Goal: Task Accomplishment & Management: Use online tool/utility

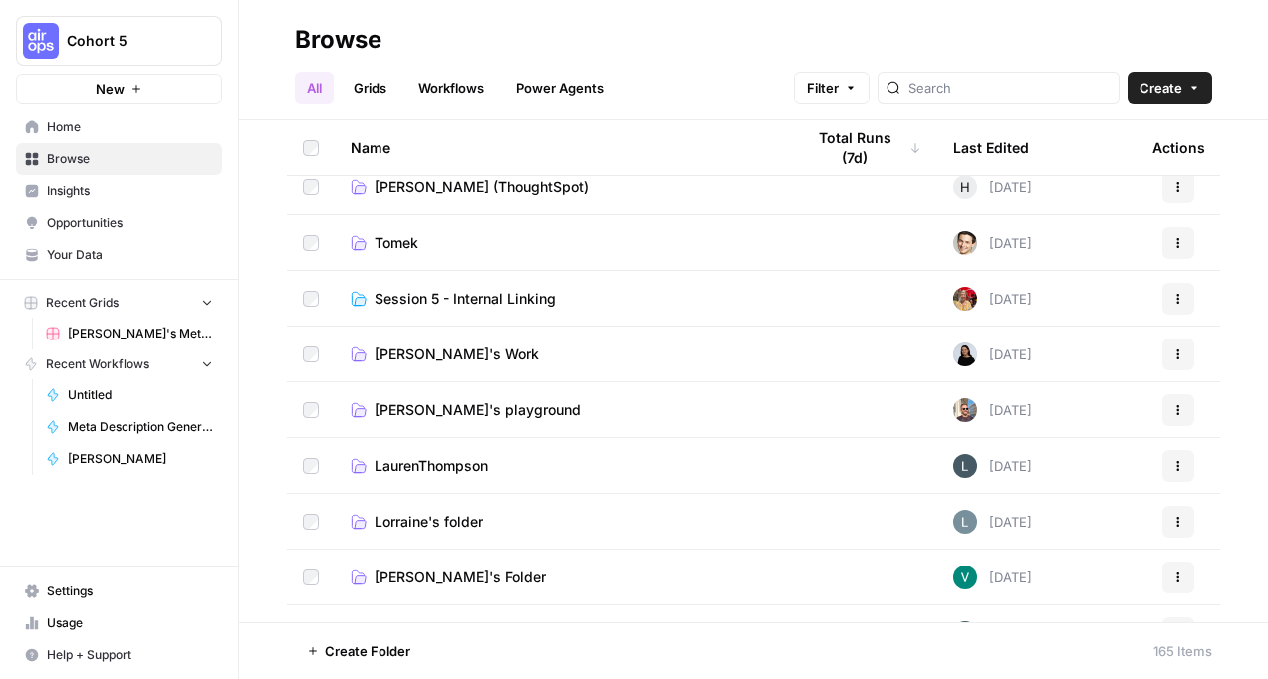
scroll to position [537, 0]
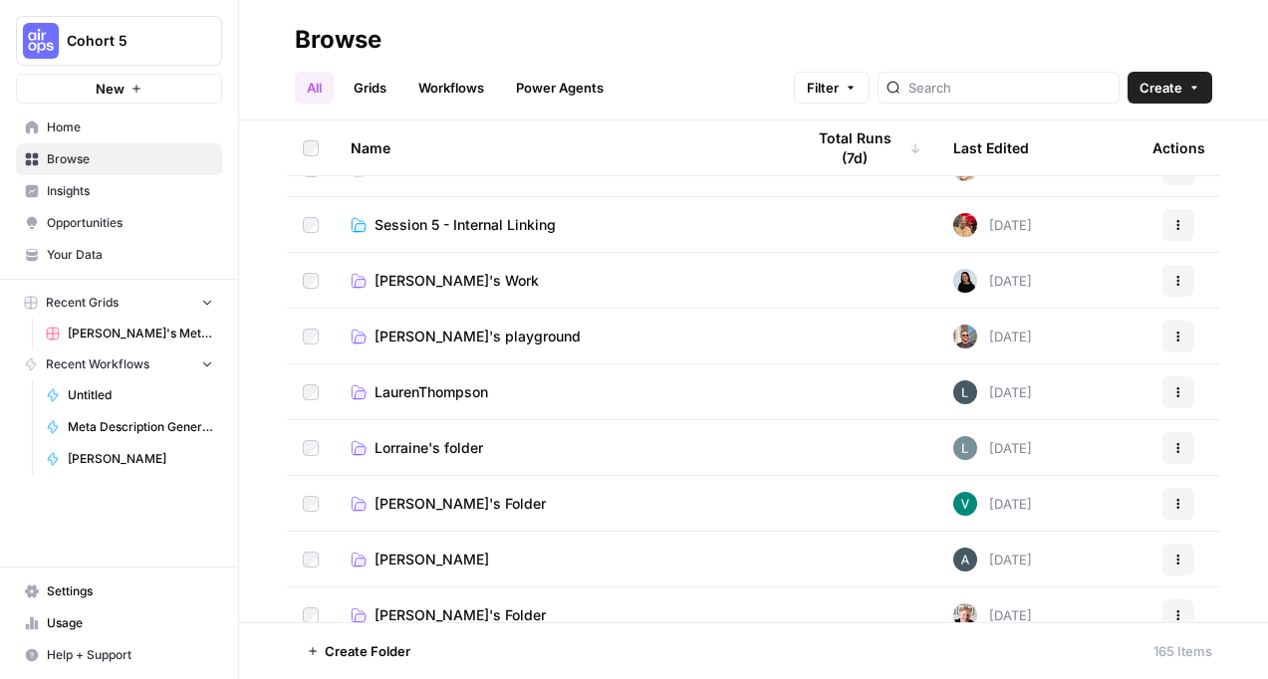
click at [441, 390] on span "LaurenThompson" at bounding box center [432, 393] width 114 height 20
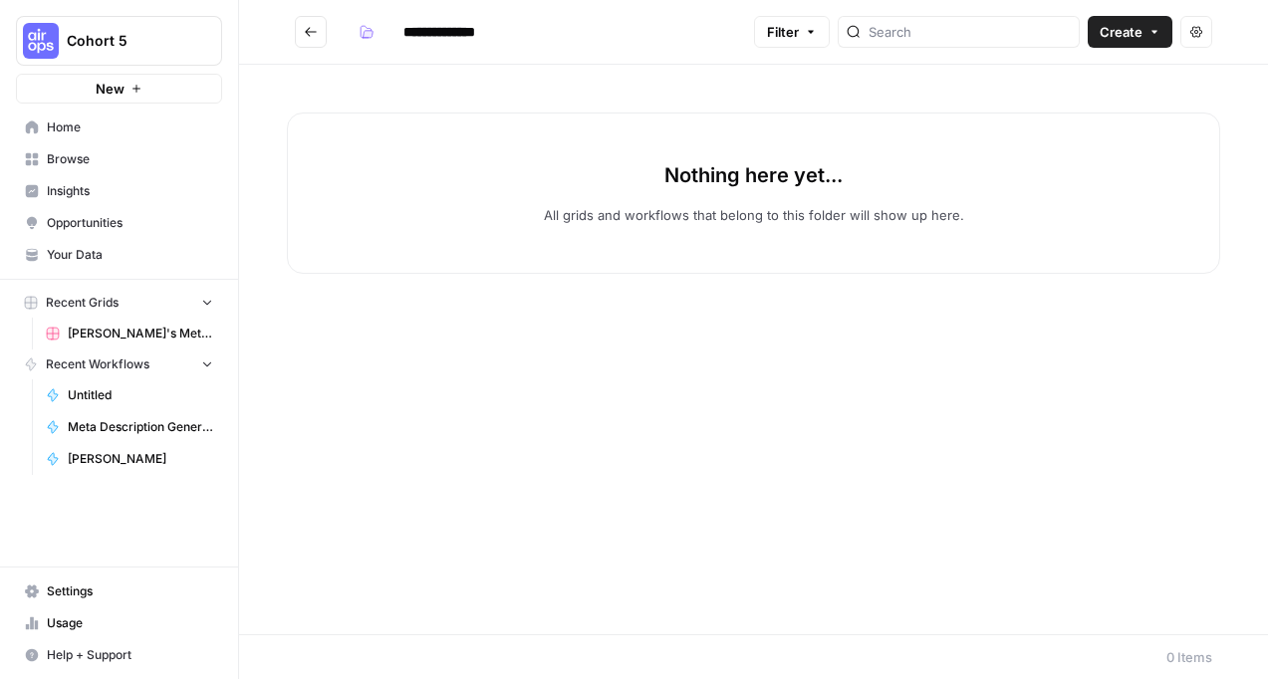
click at [145, 83] on button "New" at bounding box center [119, 89] width 206 height 30
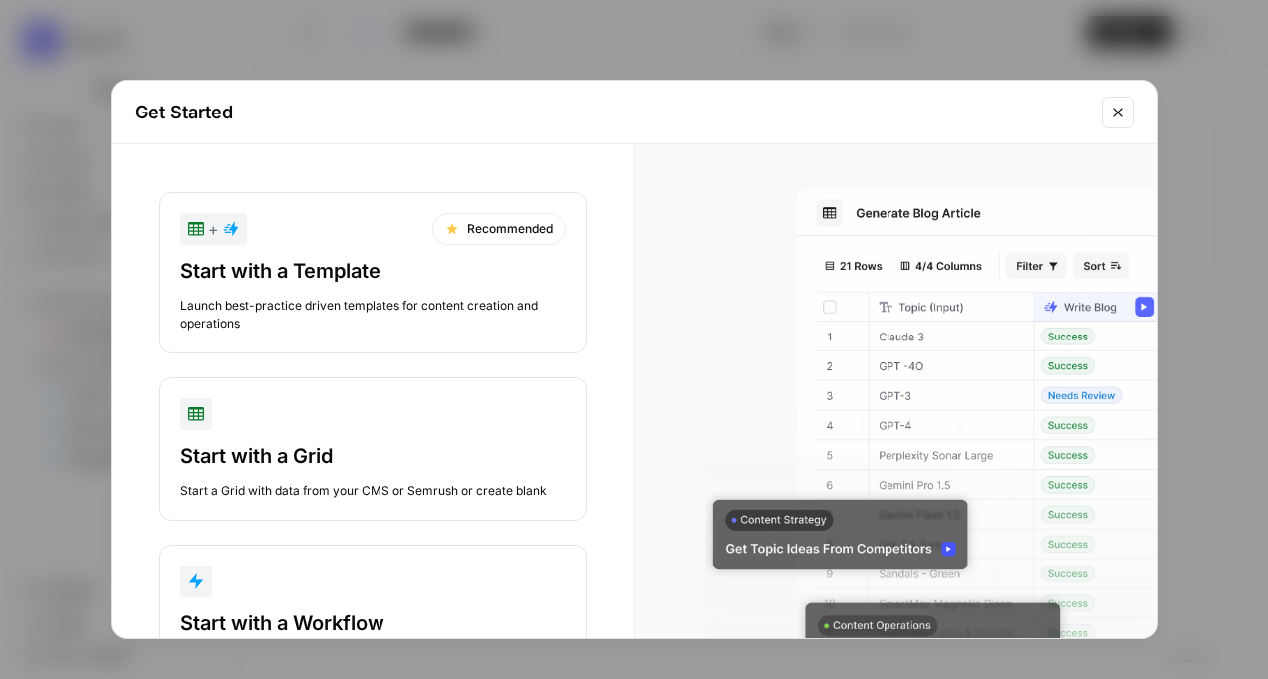
click at [394, 278] on div "Start with a Template" at bounding box center [373, 271] width 386 height 28
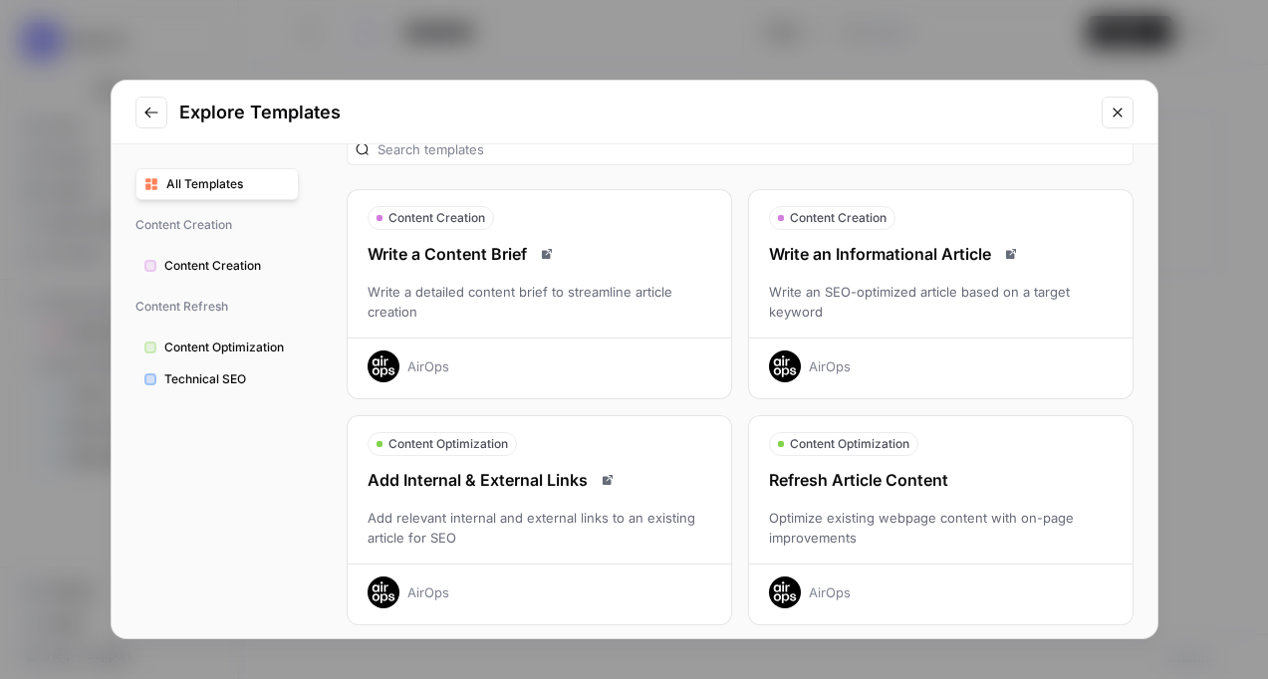
scroll to position [40, 0]
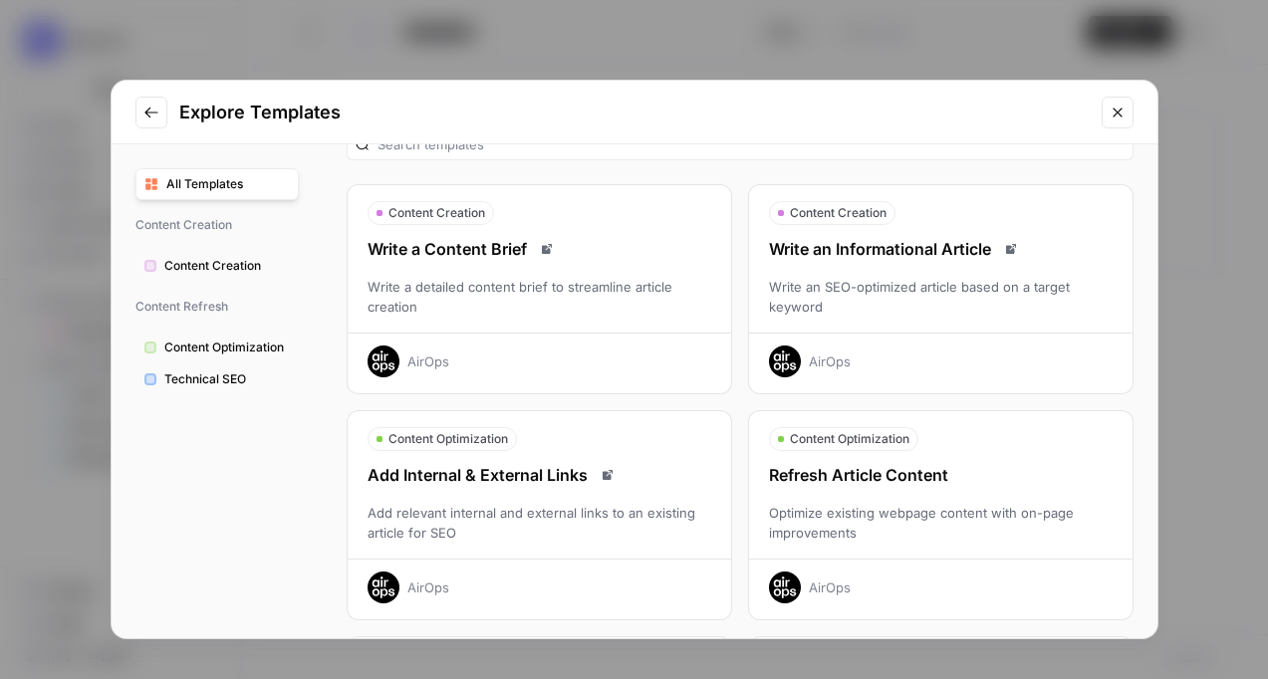
click at [523, 327] on div "Write a Content Brief Write a detailed content brief to streamline article crea…" at bounding box center [540, 307] width 384 height 140
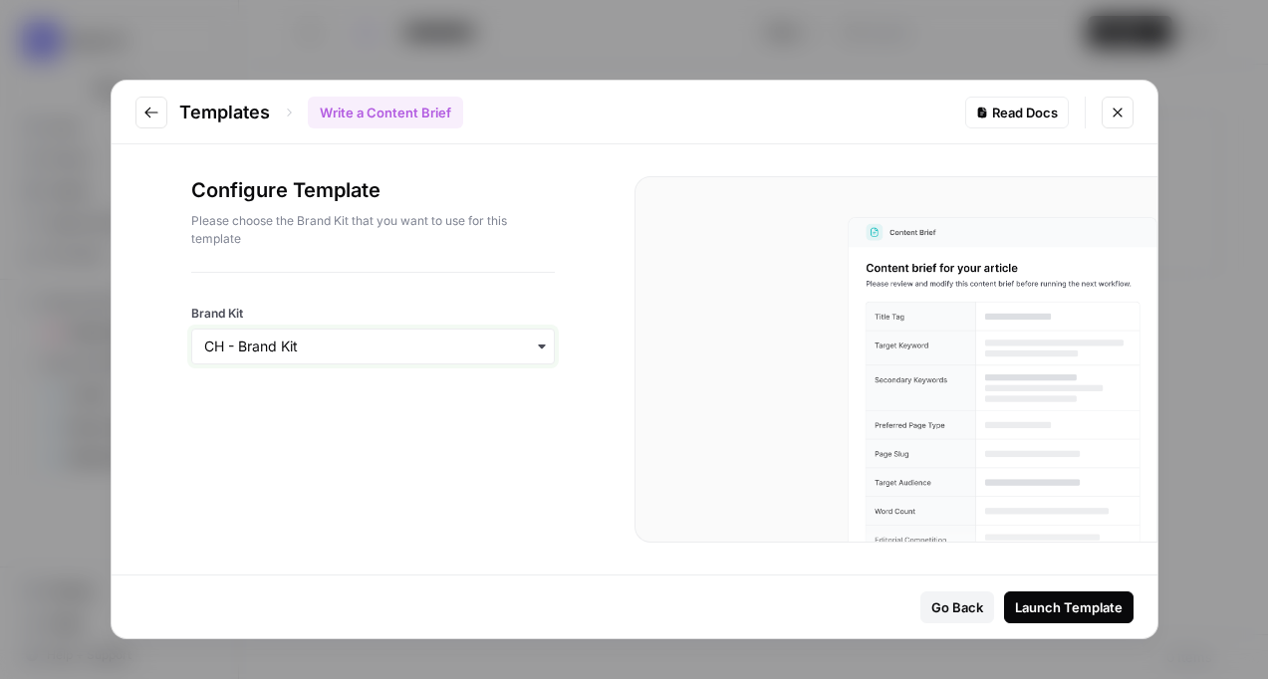
click at [506, 343] on input "Brand Kit" at bounding box center [373, 347] width 338 height 20
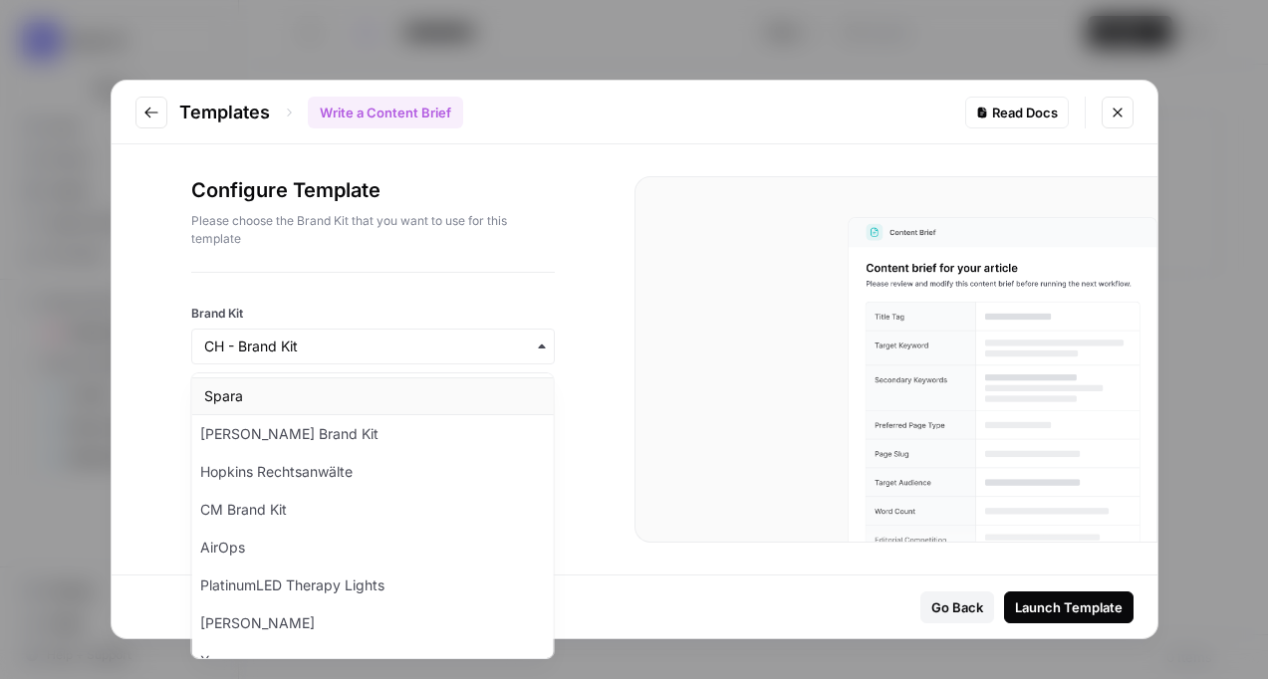
scroll to position [829, 0]
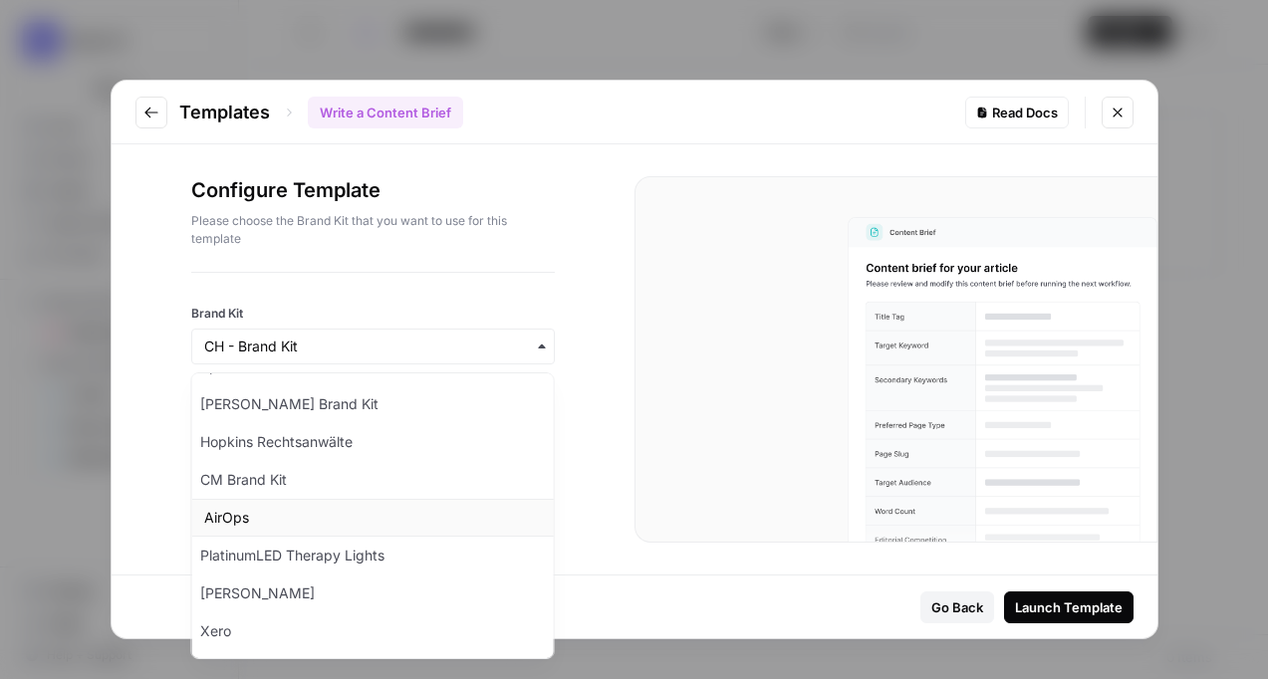
click at [378, 530] on div "AirOps" at bounding box center [373, 518] width 362 height 38
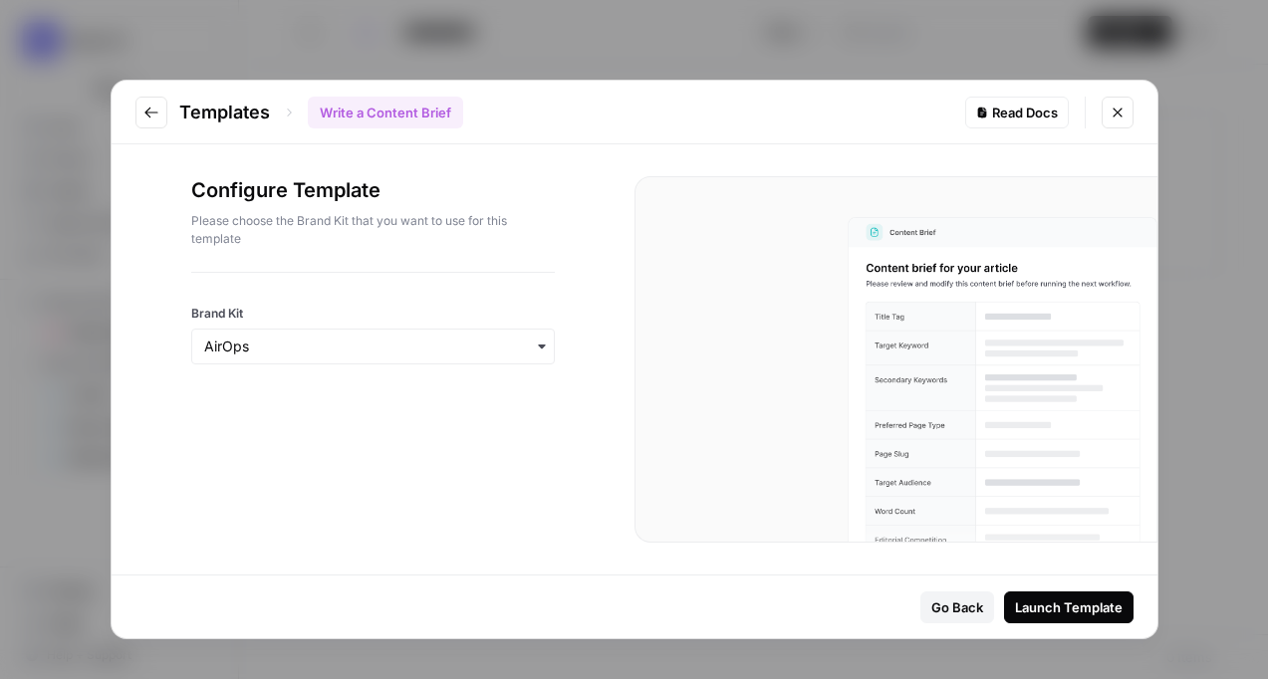
click at [1086, 607] on div "Launch Template" at bounding box center [1069, 608] width 108 height 20
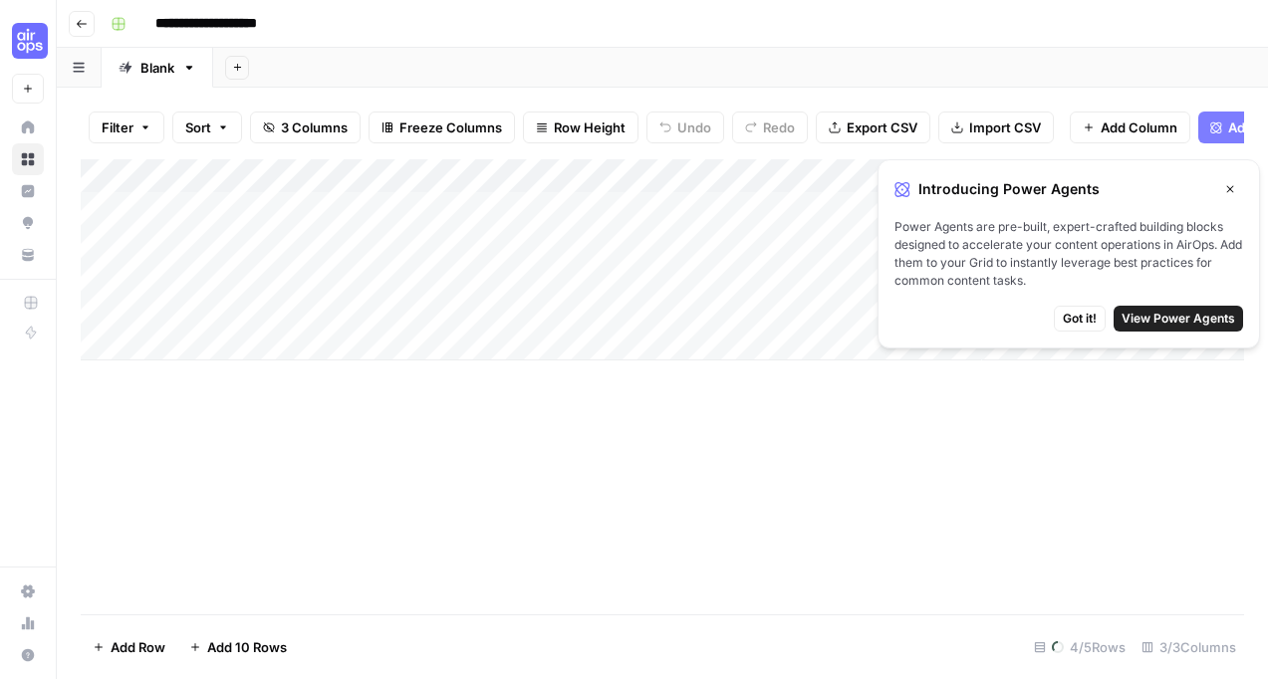
click at [1066, 324] on span "Got it!" at bounding box center [1080, 319] width 34 height 18
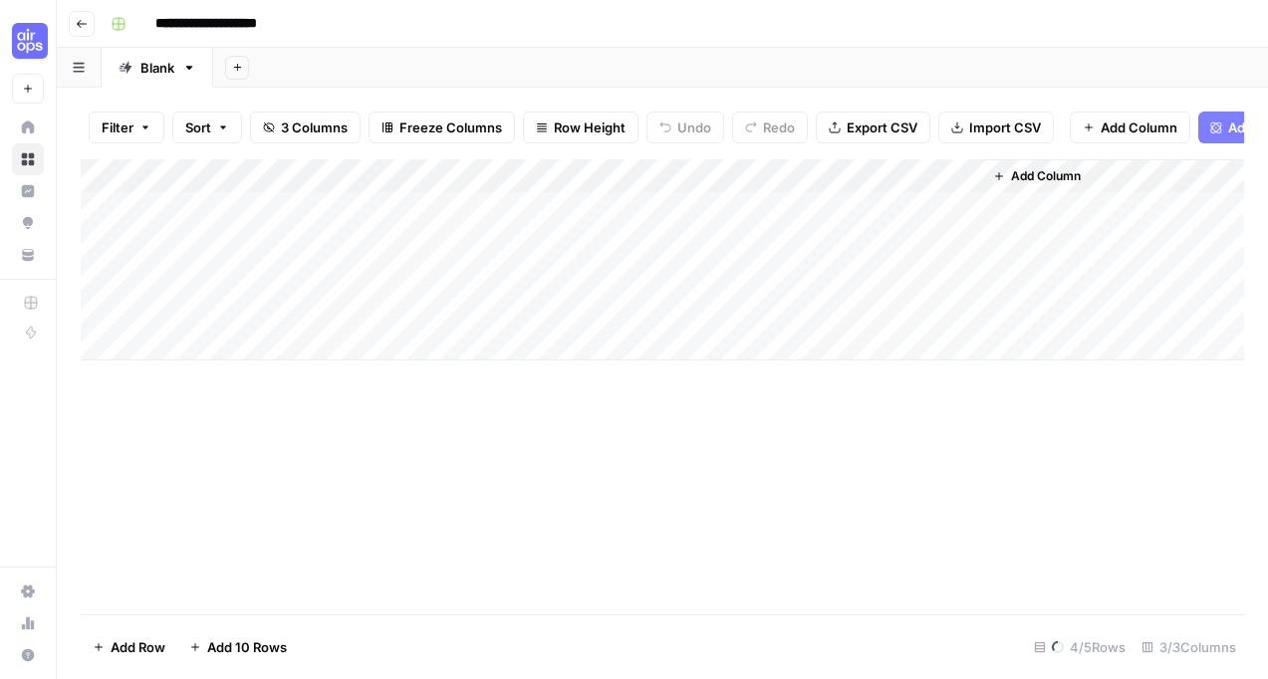
click at [258, 199] on div "Add Column" at bounding box center [663, 259] width 1164 height 201
click at [233, 213] on div "Add Column" at bounding box center [663, 259] width 1164 height 201
click at [78, 21] on icon "button" at bounding box center [82, 24] width 12 height 12
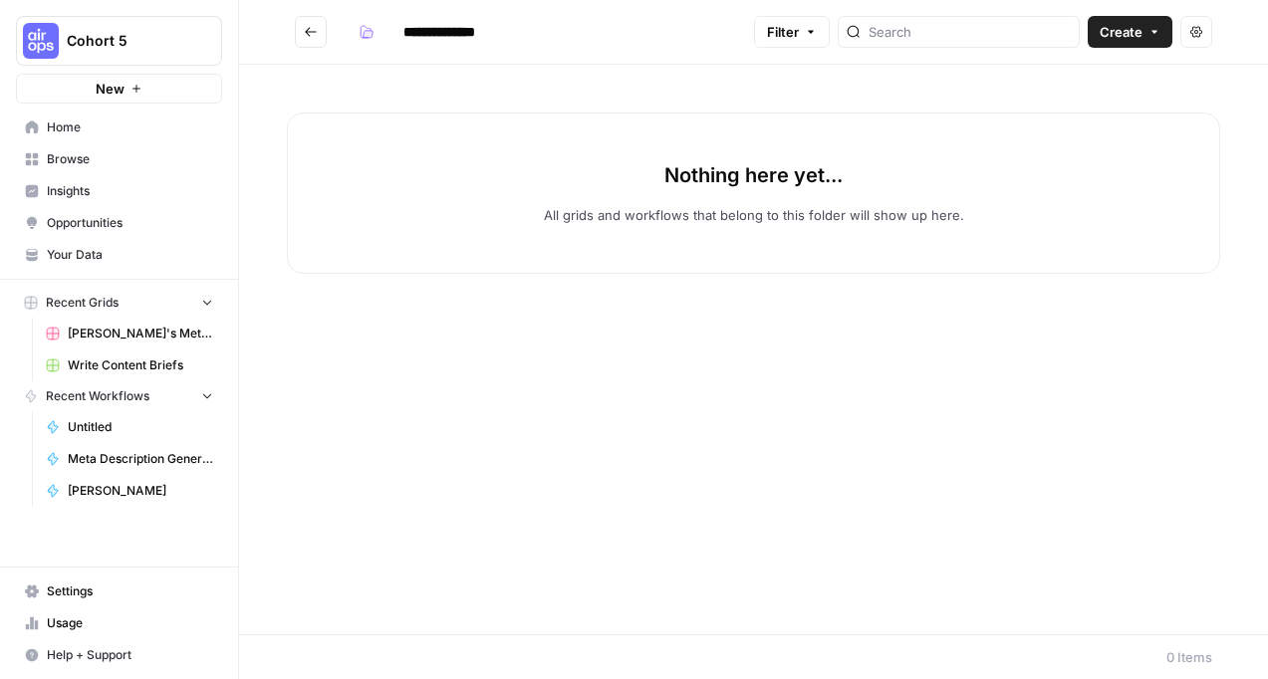
click at [112, 85] on span "New" at bounding box center [110, 89] width 29 height 20
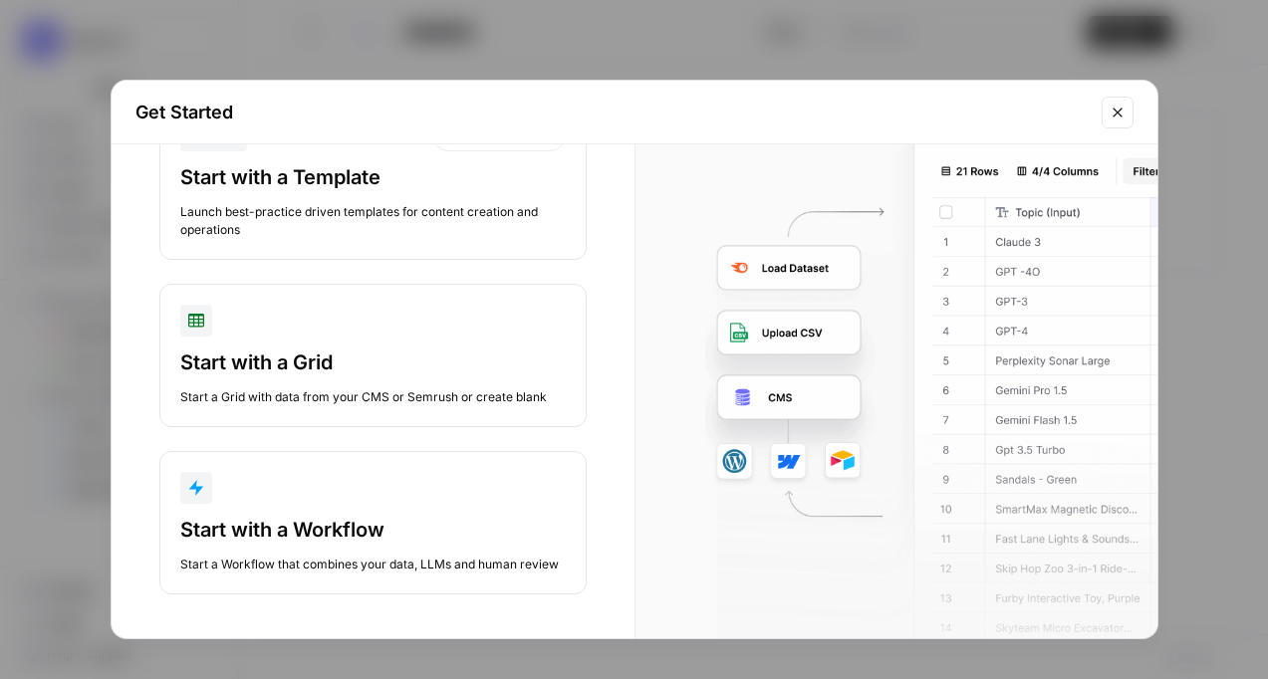
scroll to position [98, 0]
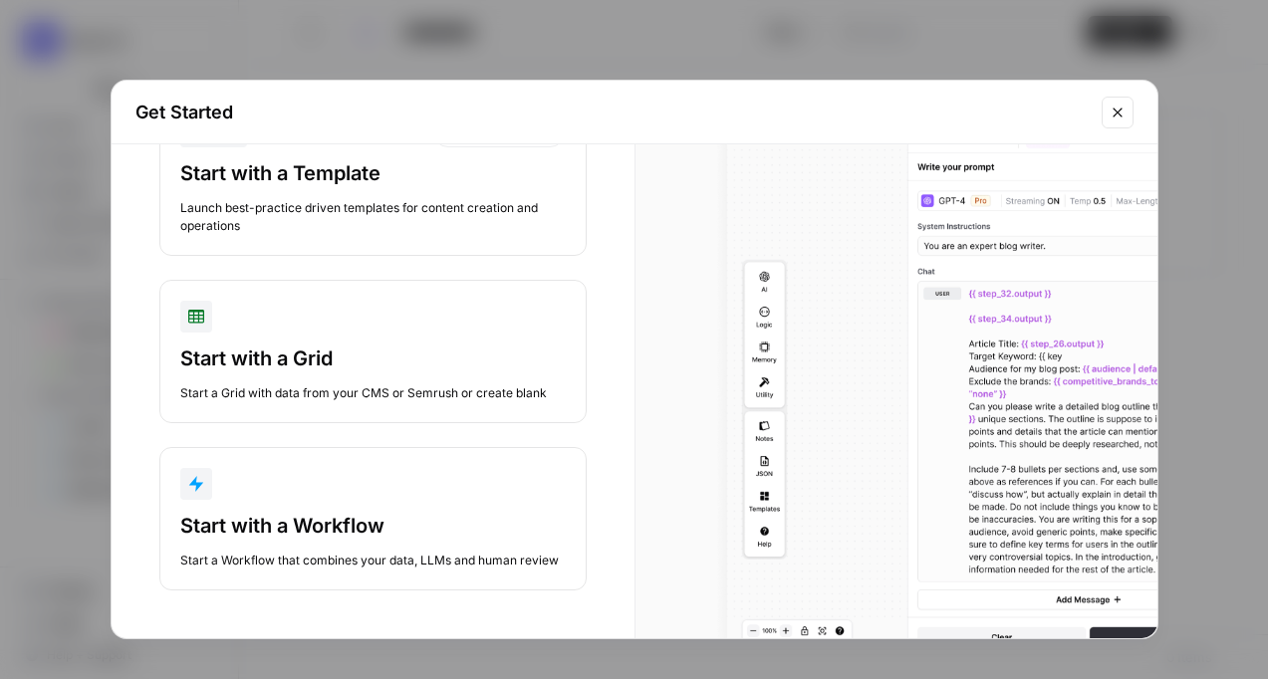
click at [321, 527] on div "Start with a Workflow" at bounding box center [373, 526] width 386 height 28
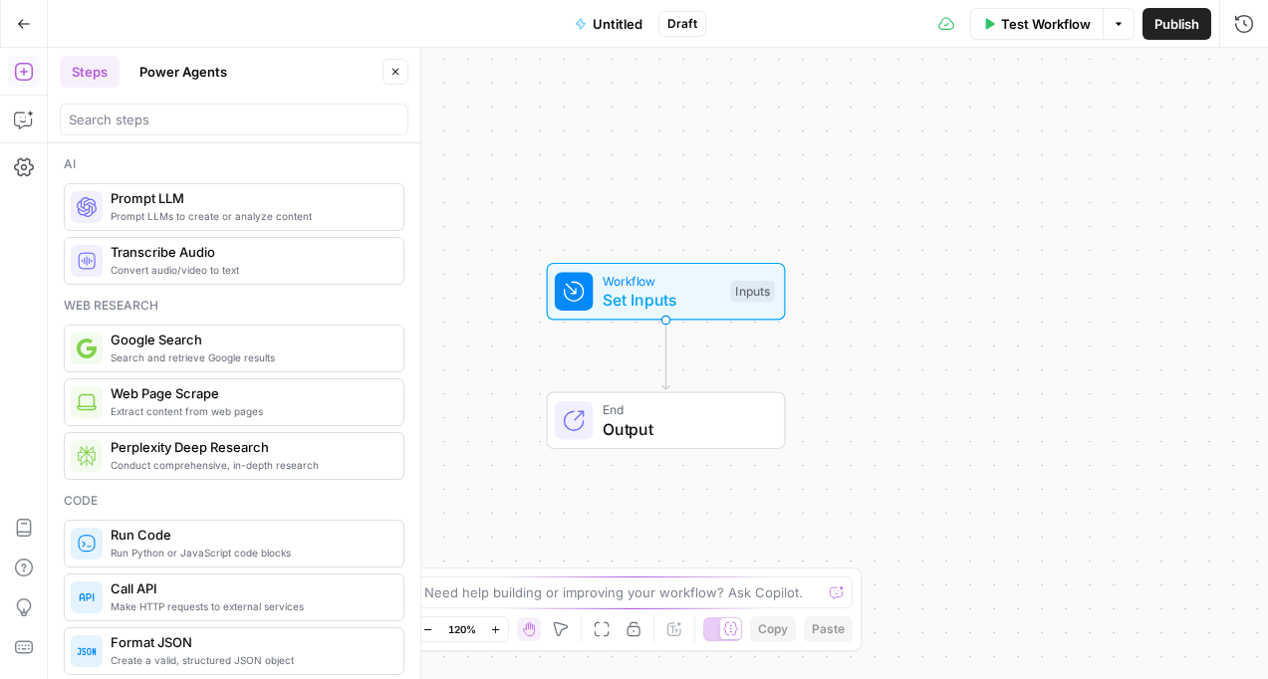
click at [689, 421] on span "Output" at bounding box center [684, 429] width 162 height 24
click at [694, 418] on span "Output" at bounding box center [684, 429] width 162 height 24
click at [683, 294] on span "Set Inputs" at bounding box center [662, 300] width 119 height 24
click at [987, 142] on button "Add Field" at bounding box center [1053, 136] width 332 height 32
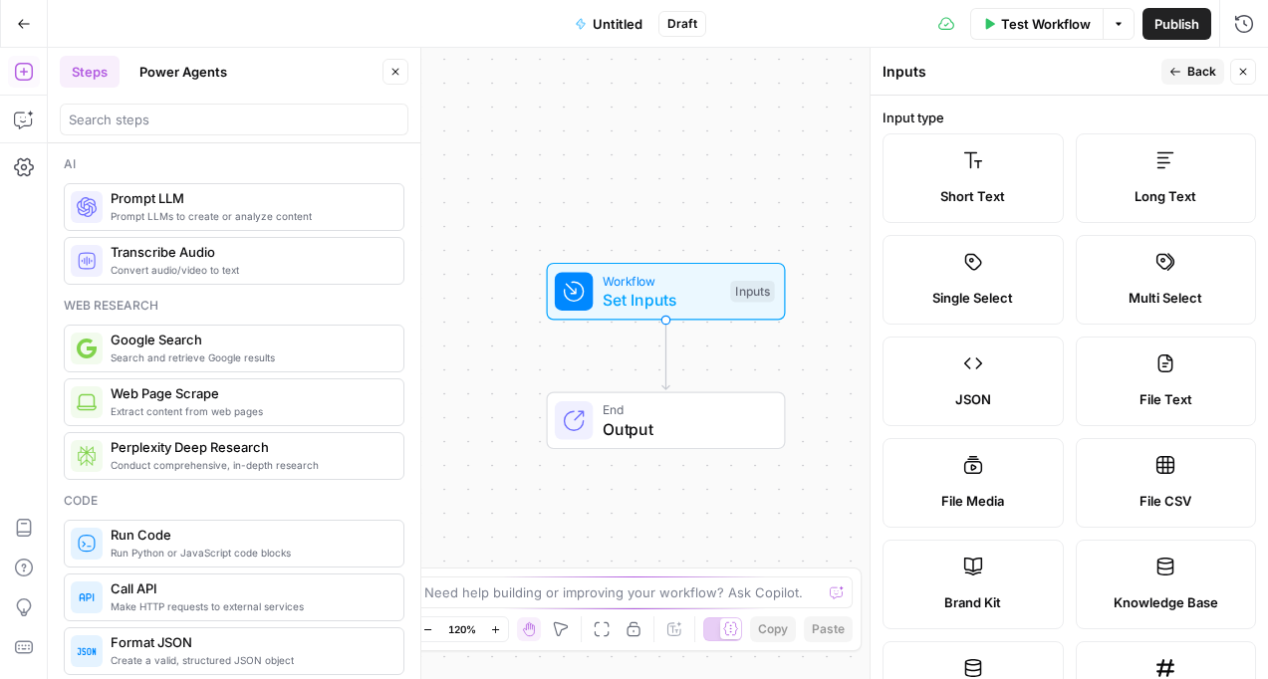
click at [979, 176] on label "Short Text" at bounding box center [973, 178] width 181 height 90
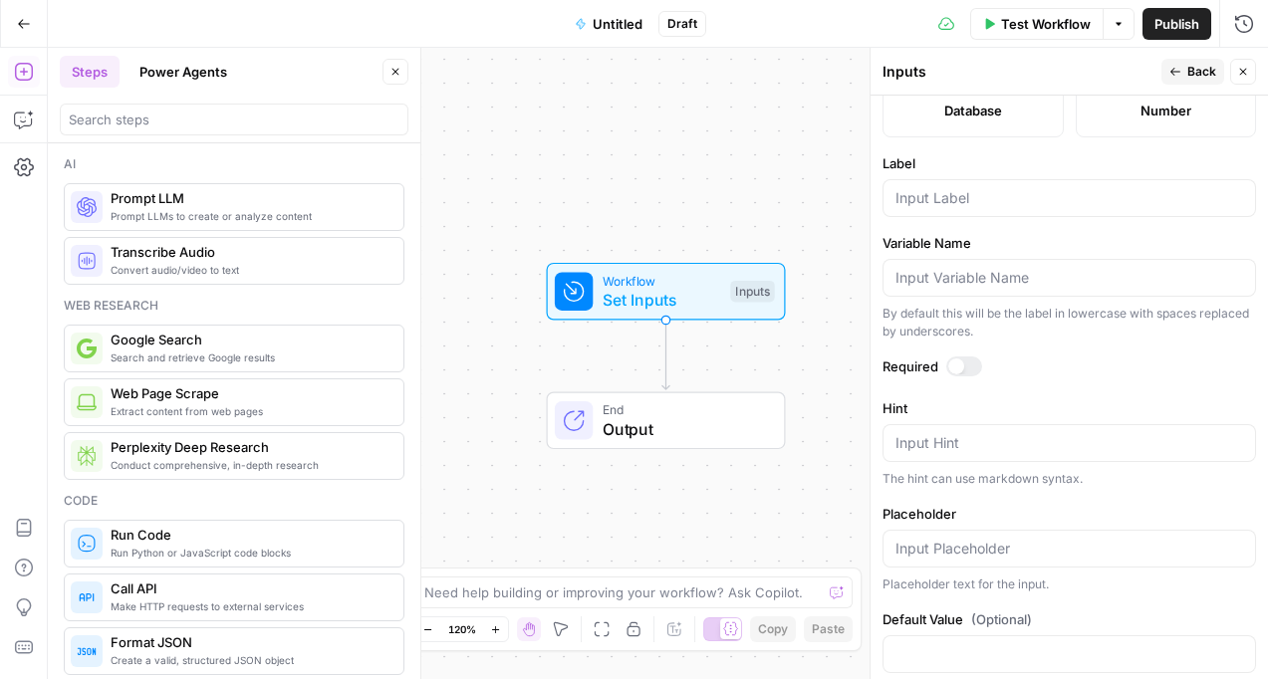
scroll to position [597, 0]
click at [945, 202] on input "Label" at bounding box center [1070, 195] width 348 height 20
type input "Keyword"
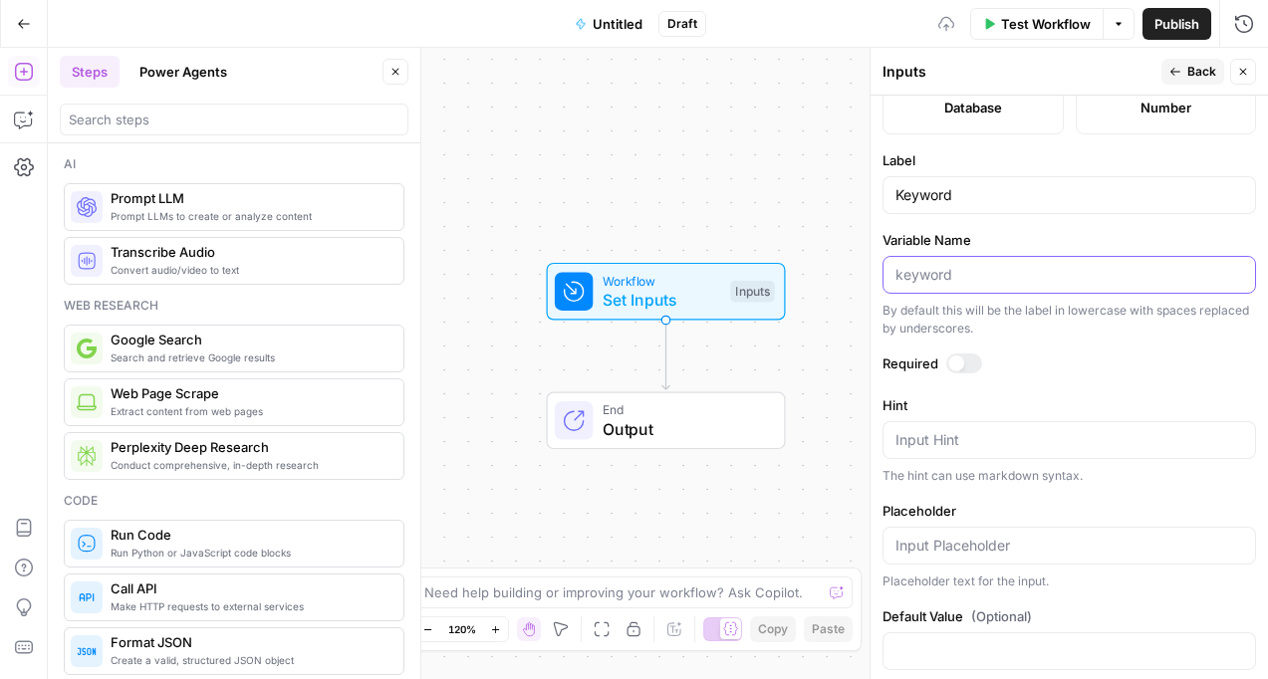
click at [941, 280] on input "Variable Name" at bounding box center [1070, 275] width 348 height 20
click at [1060, 363] on label "Required" at bounding box center [1070, 364] width 374 height 20
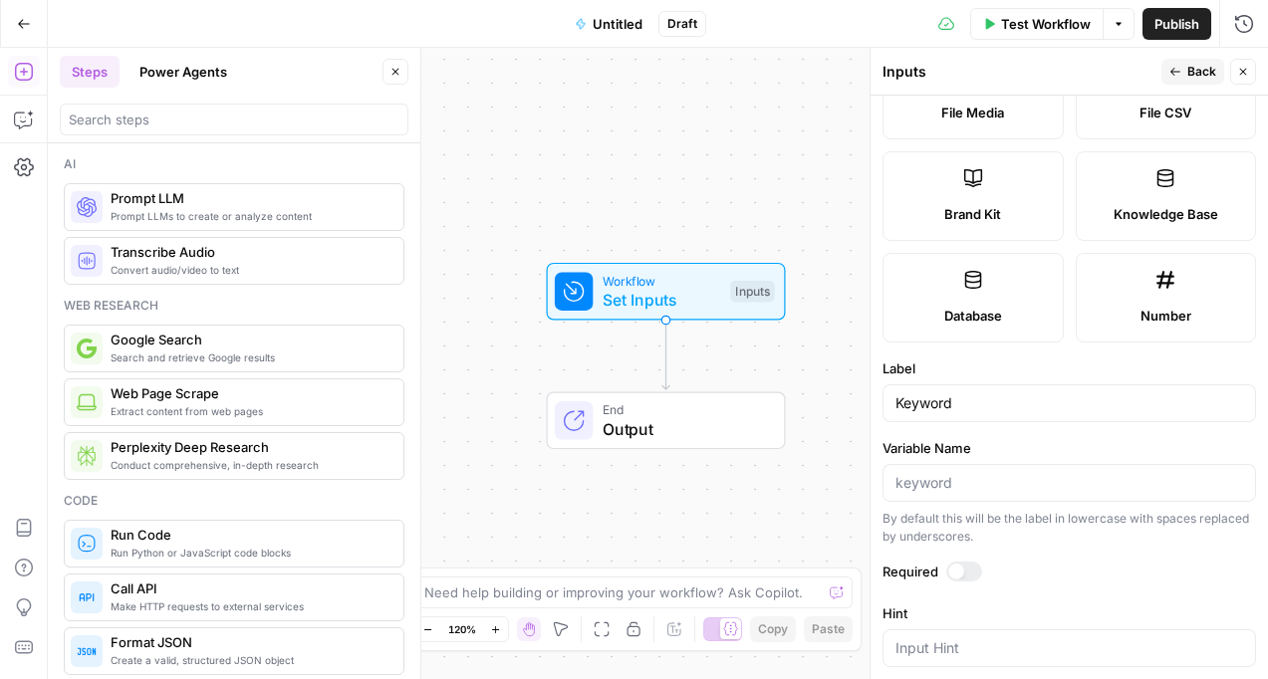
scroll to position [360, 0]
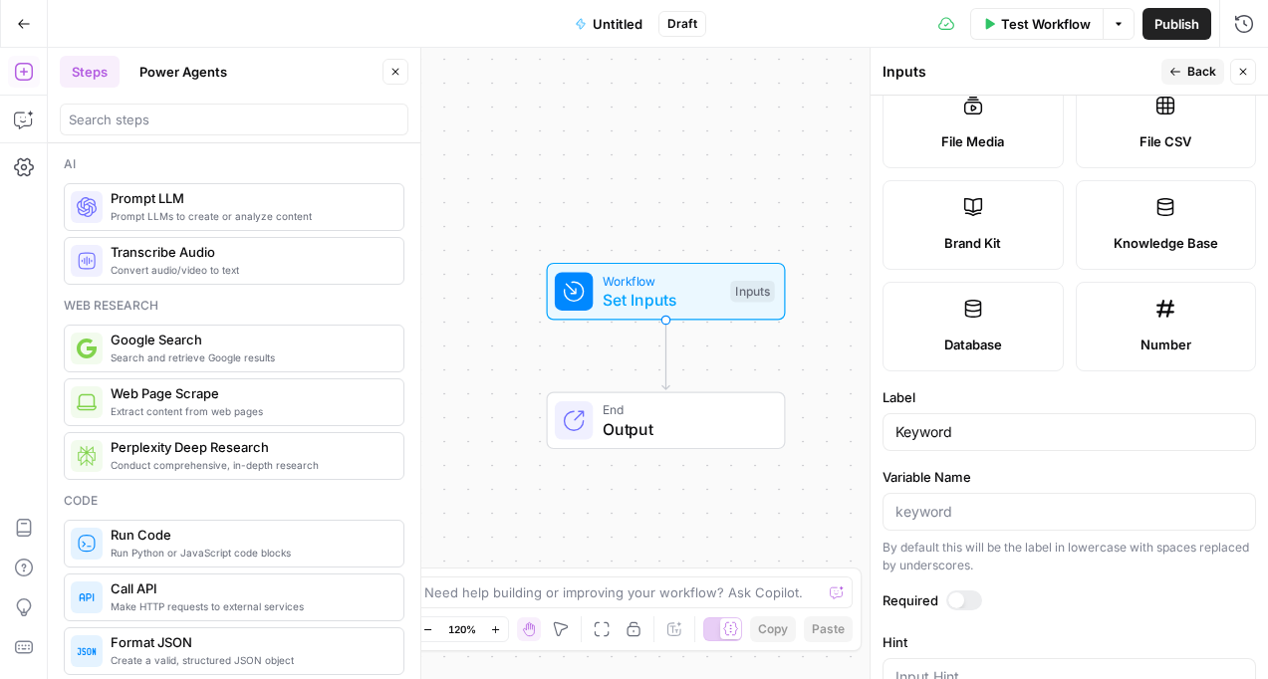
click at [149, 202] on span "Prompt LLM" at bounding box center [249, 198] width 277 height 20
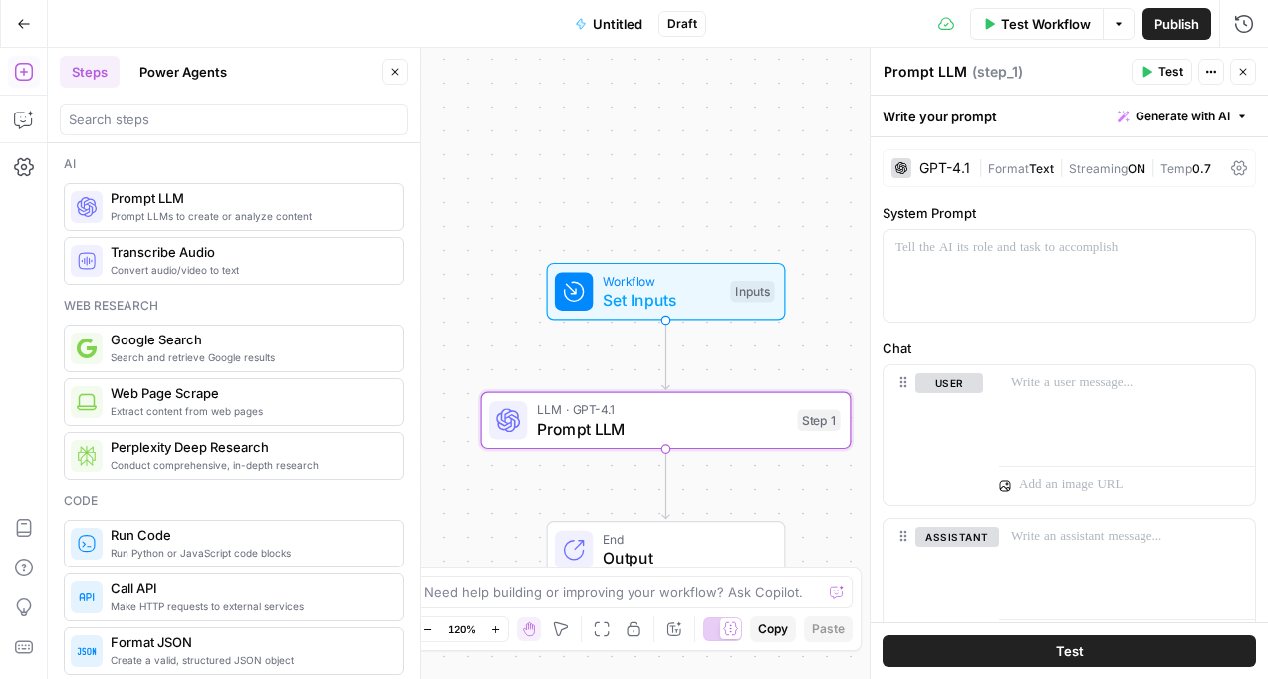
click at [1243, 75] on icon "button" at bounding box center [1243, 72] width 12 height 12
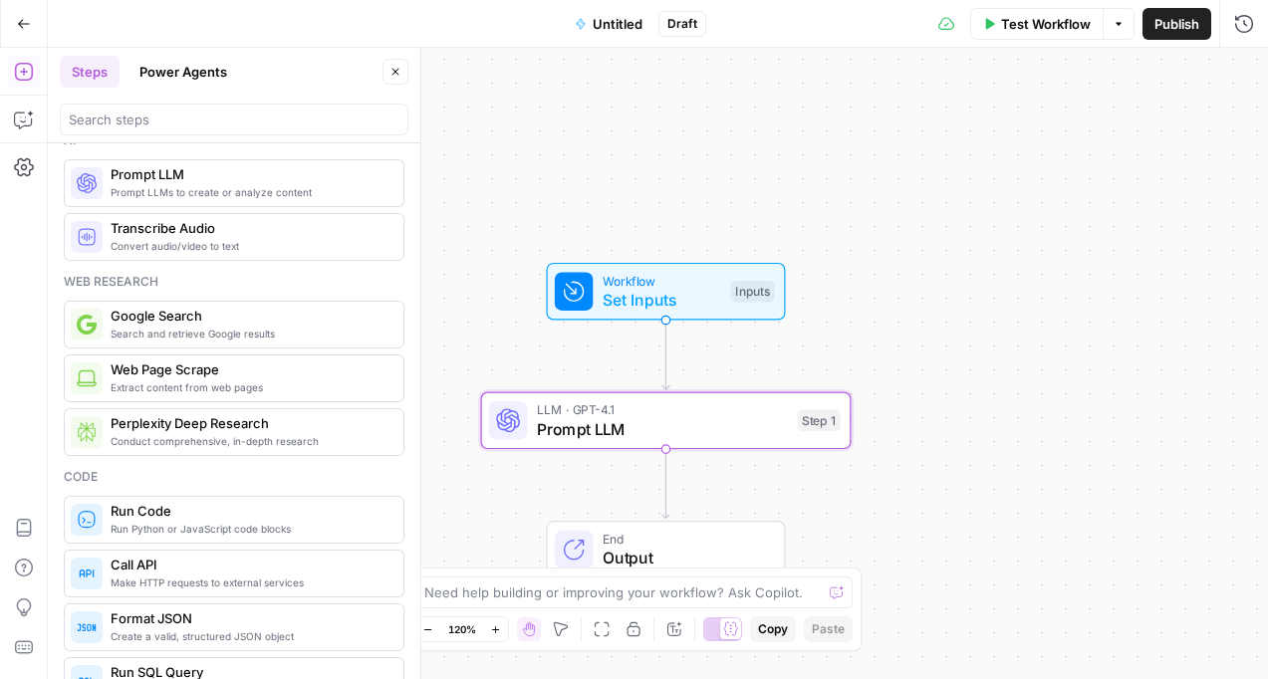
scroll to position [5, 0]
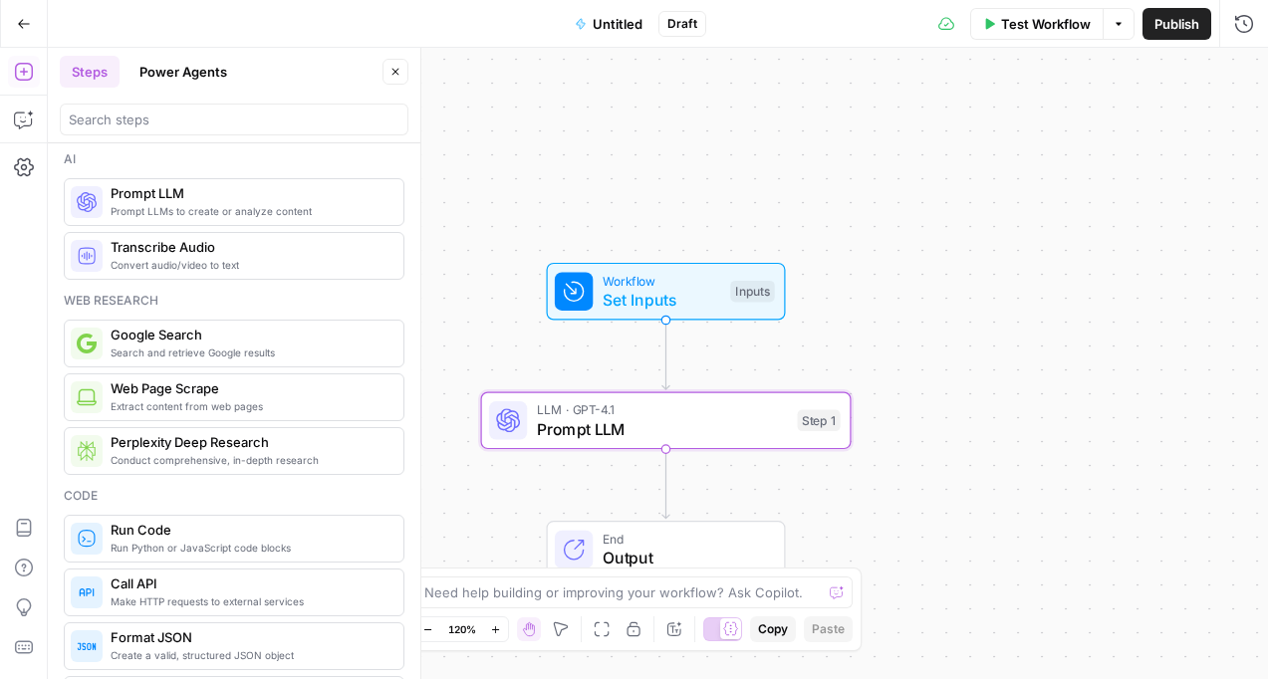
click at [612, 540] on span "End" at bounding box center [684, 539] width 162 height 19
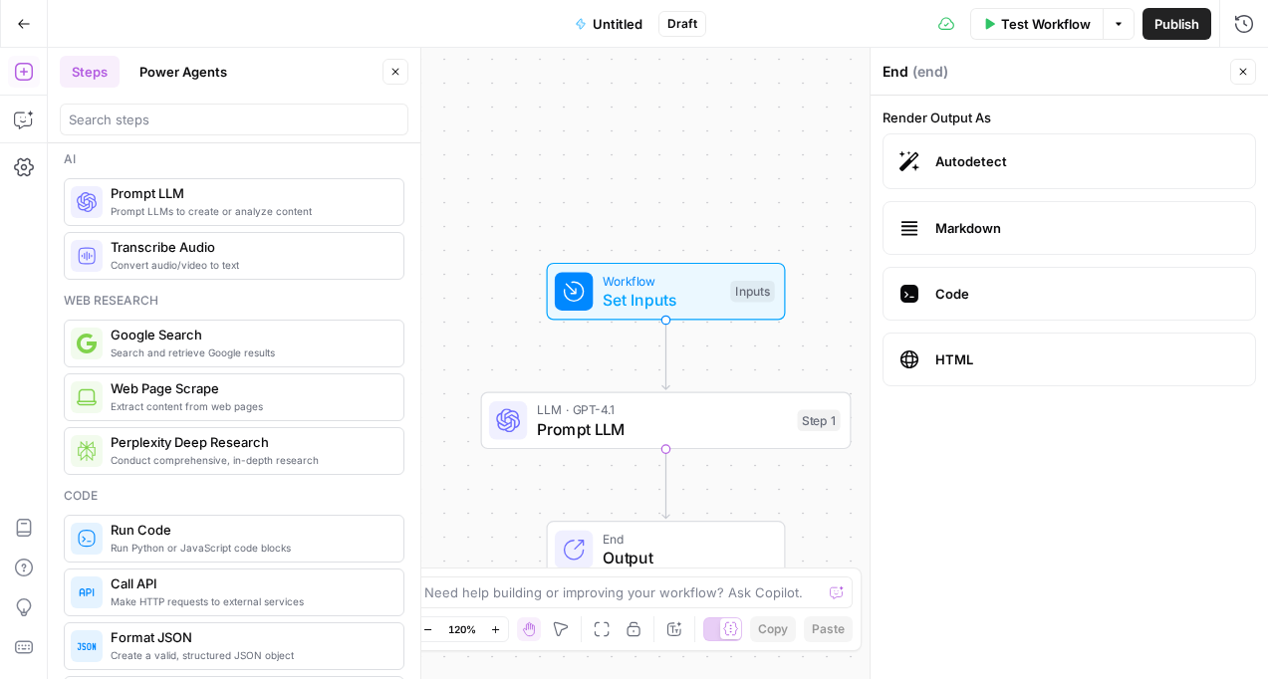
click at [623, 542] on span "End" at bounding box center [684, 539] width 162 height 19
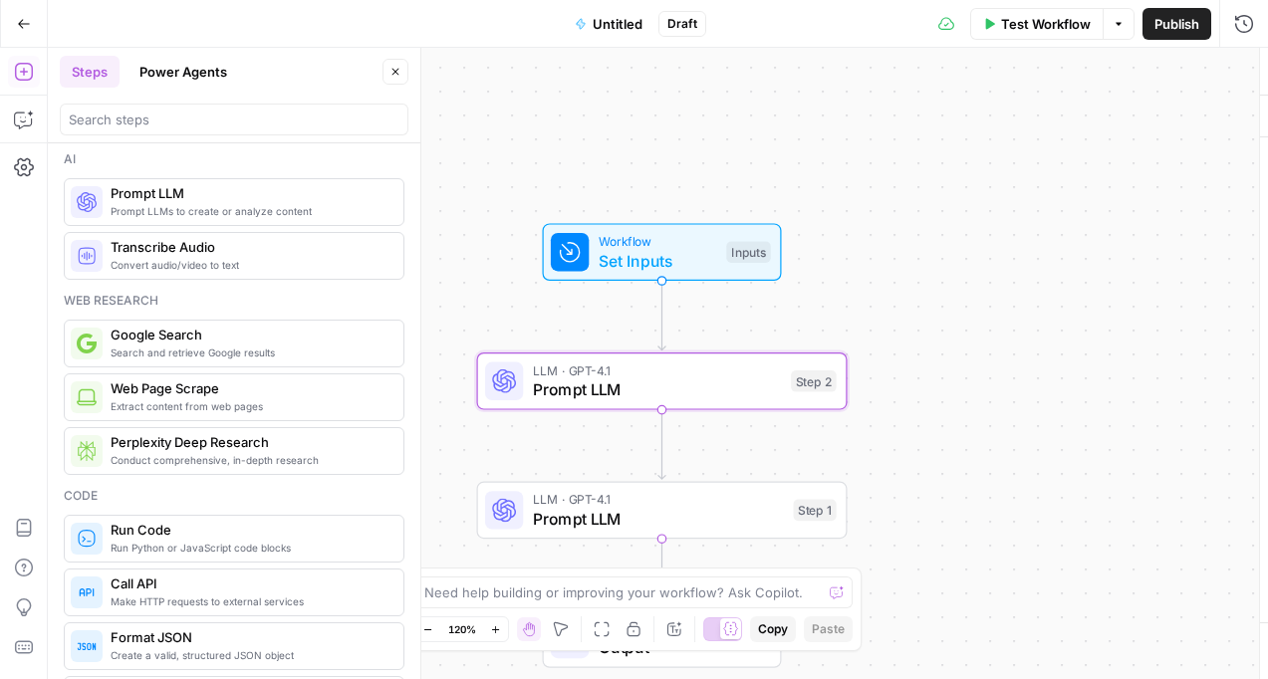
type textarea "Prompt LLM"
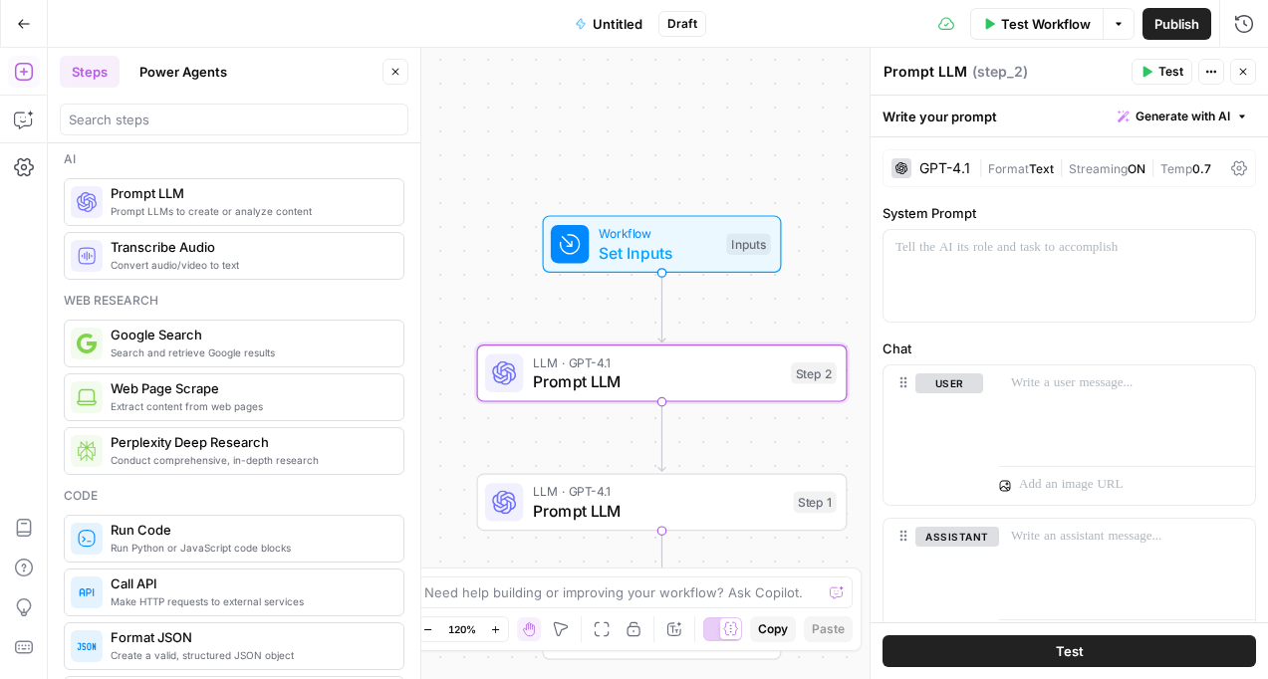
click at [1242, 73] on icon "button" at bounding box center [1243, 72] width 7 height 7
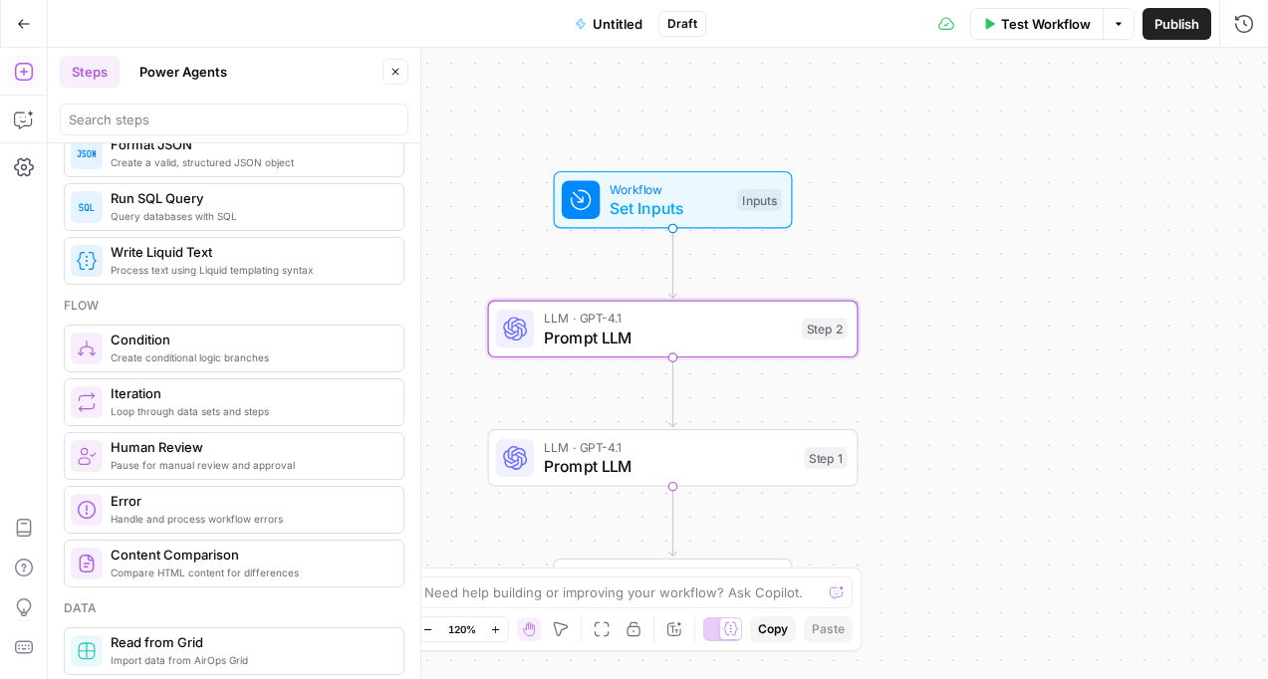
scroll to position [544, 0]
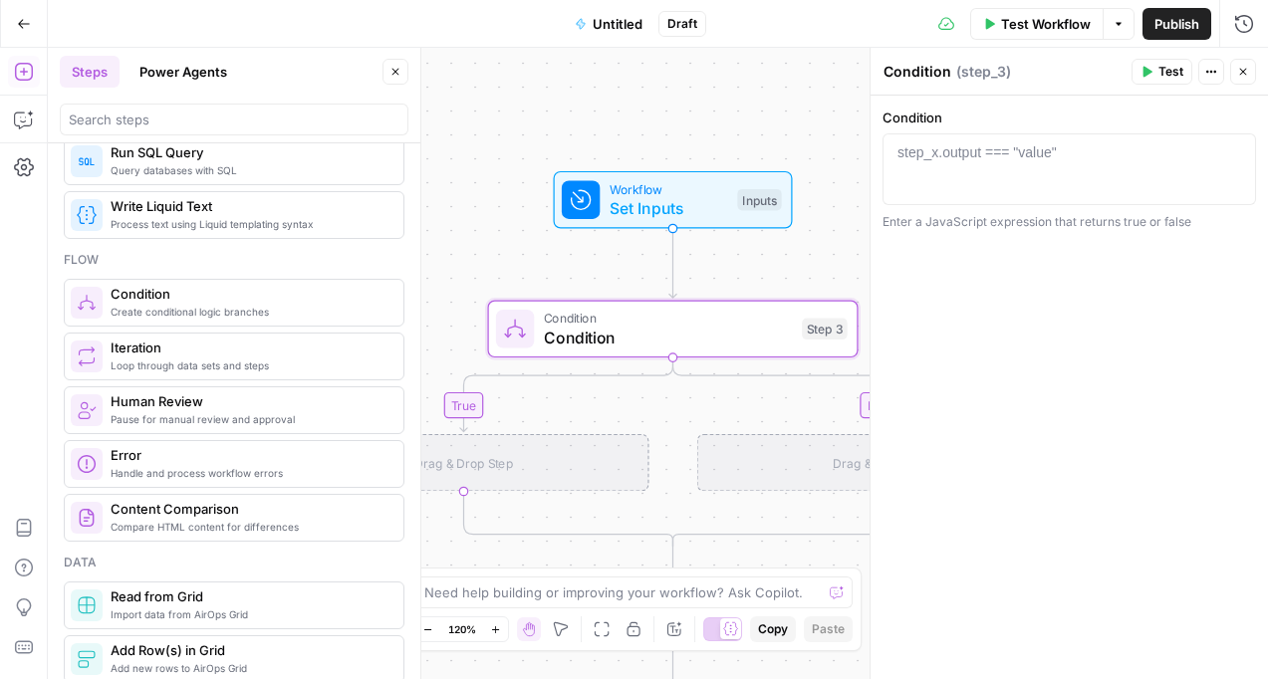
click at [1241, 67] on icon "button" at bounding box center [1243, 72] width 12 height 12
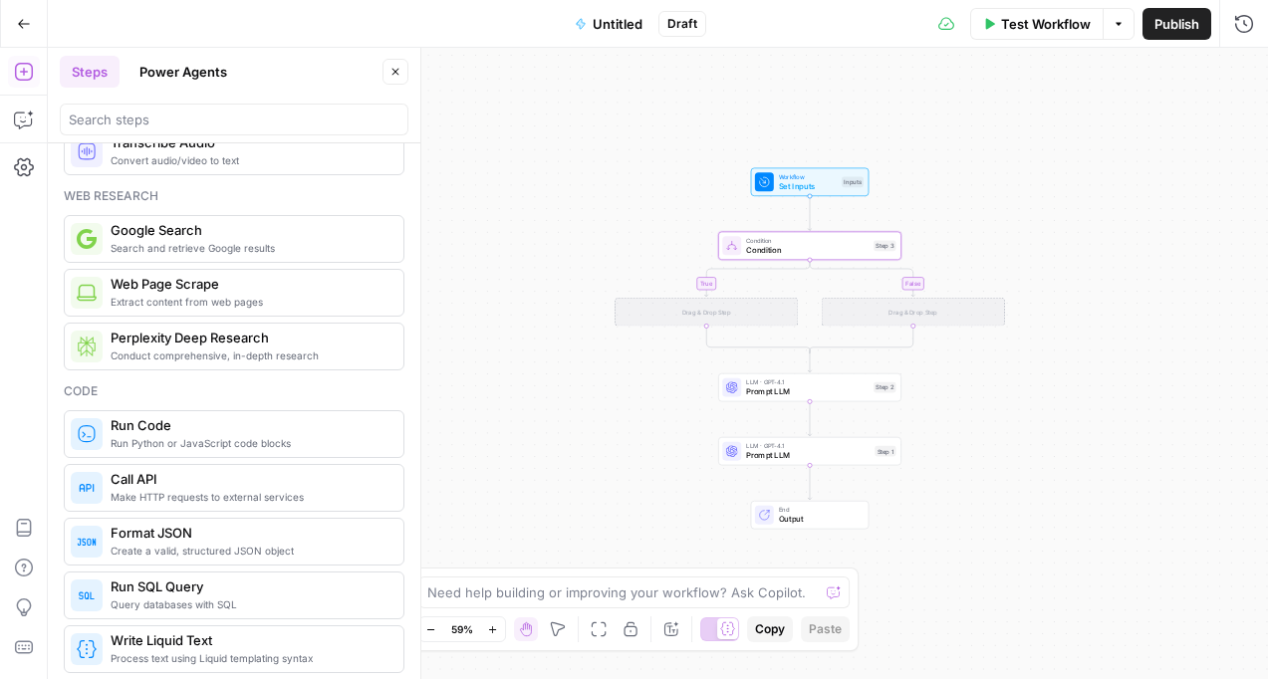
scroll to position [0, 0]
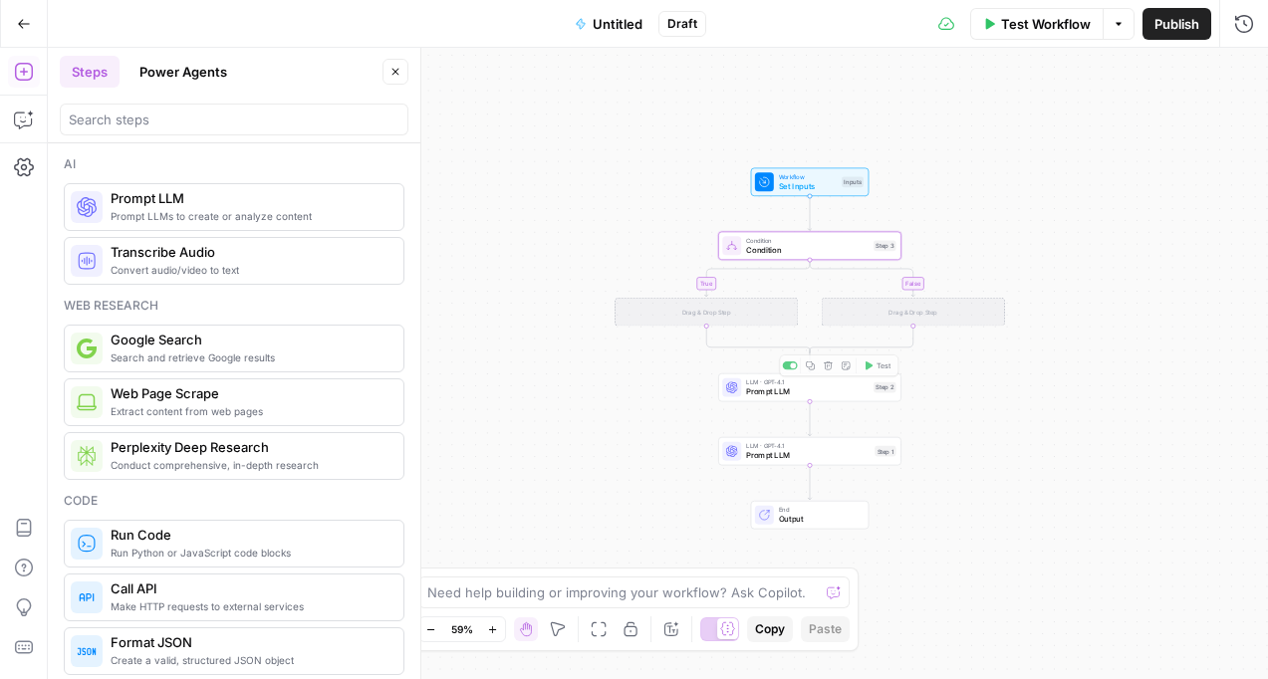
click at [998, 371] on div "true false Workflow Set Inputs Inputs Condition Condition Step 3 Drag & Drop St…" at bounding box center [658, 364] width 1220 height 632
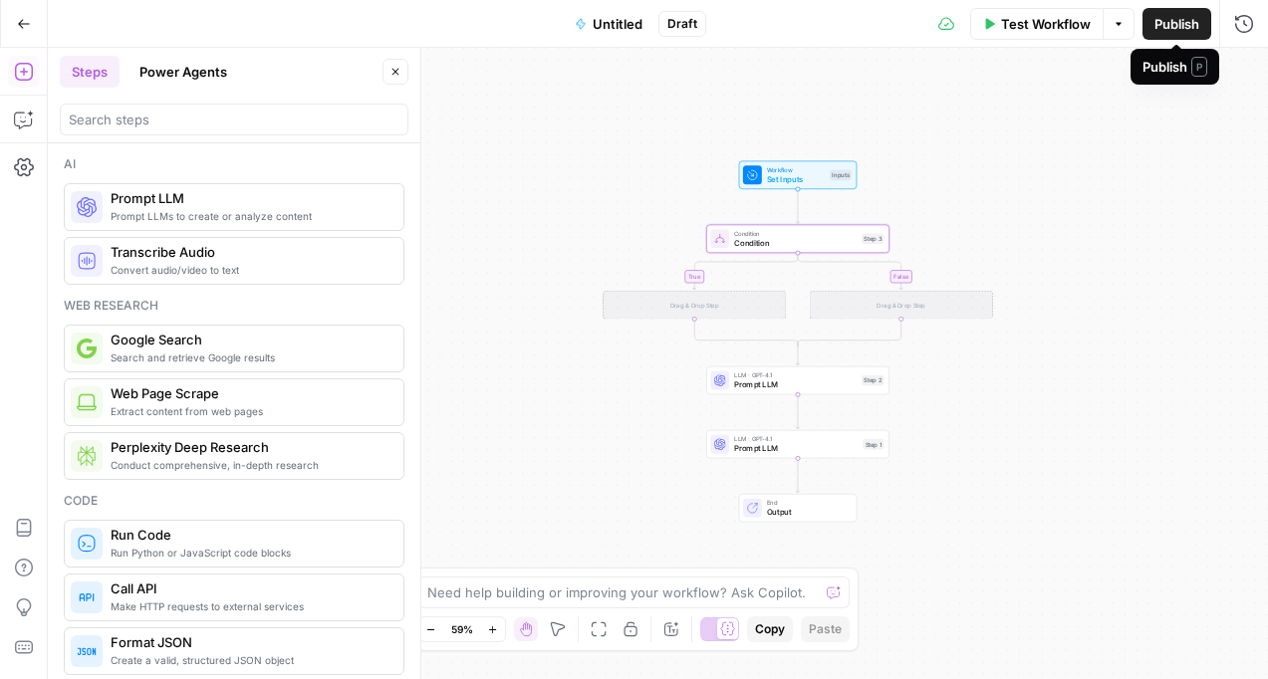
click at [1026, 211] on div "true false Workflow Set Inputs Inputs Condition Condition Step 3 Drag & Drop St…" at bounding box center [658, 364] width 1220 height 632
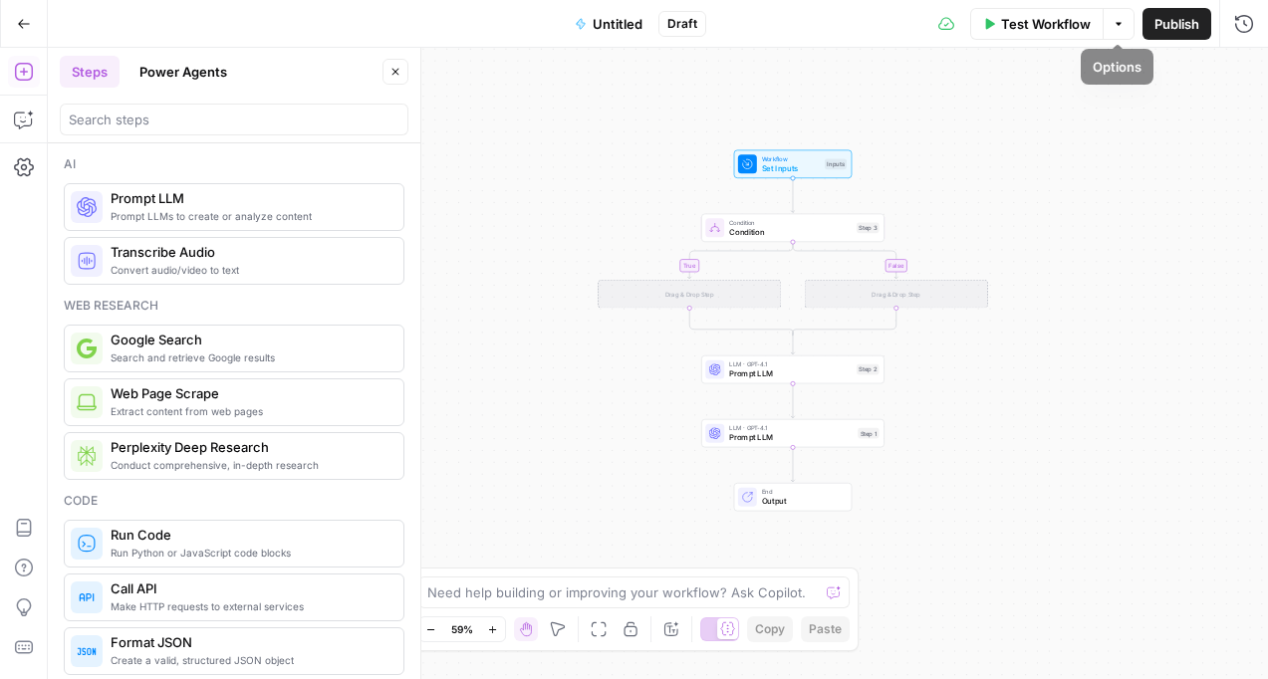
click at [1176, 15] on span "Publish" at bounding box center [1177, 24] width 45 height 20
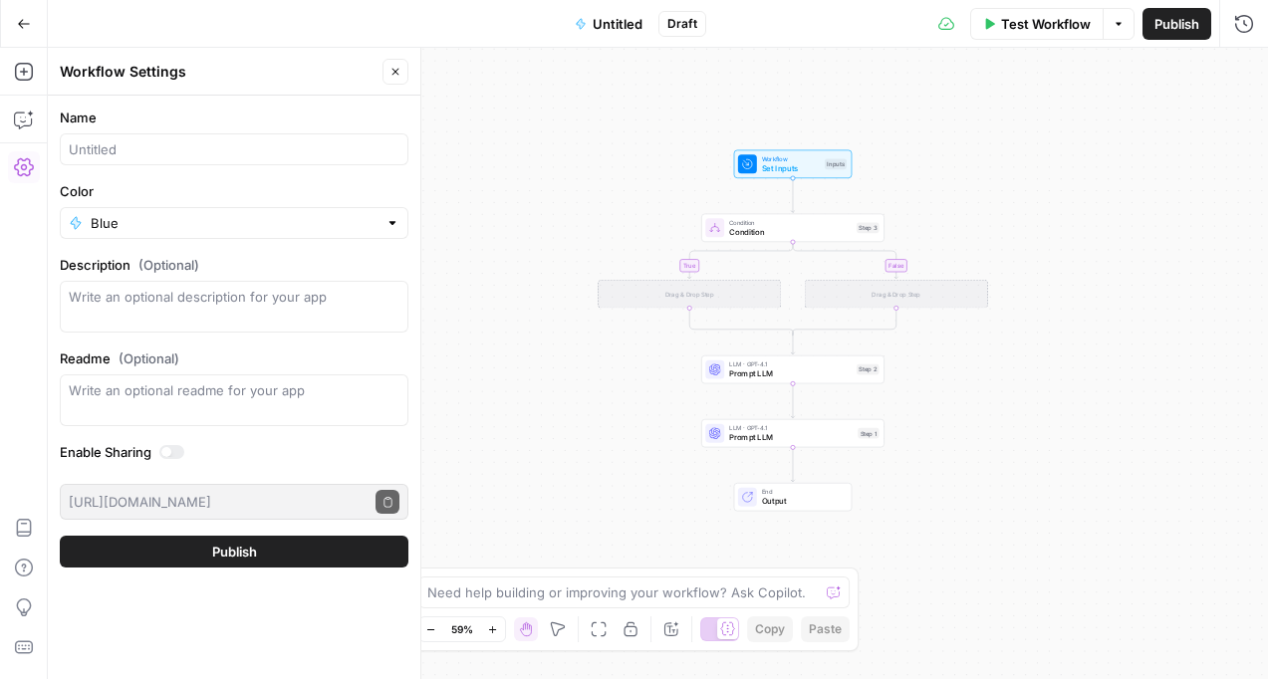
click at [281, 540] on button "Publish" at bounding box center [234, 552] width 349 height 32
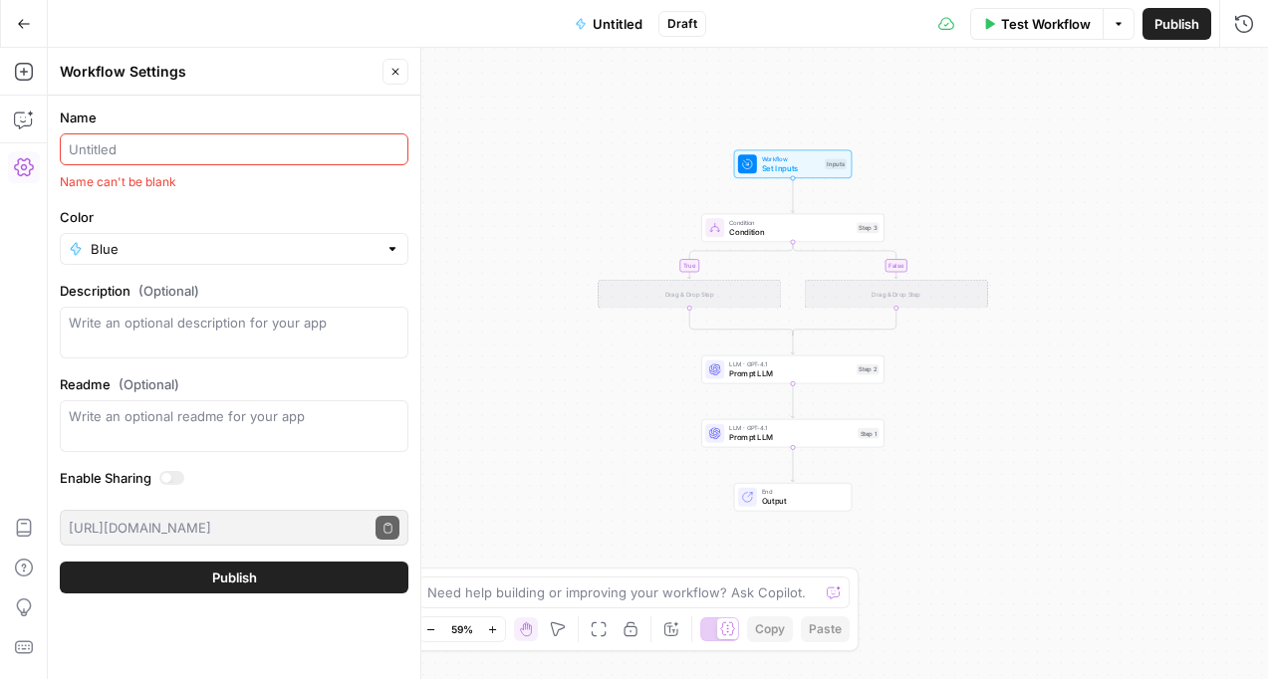
click at [152, 145] on input "Name" at bounding box center [234, 149] width 331 height 20
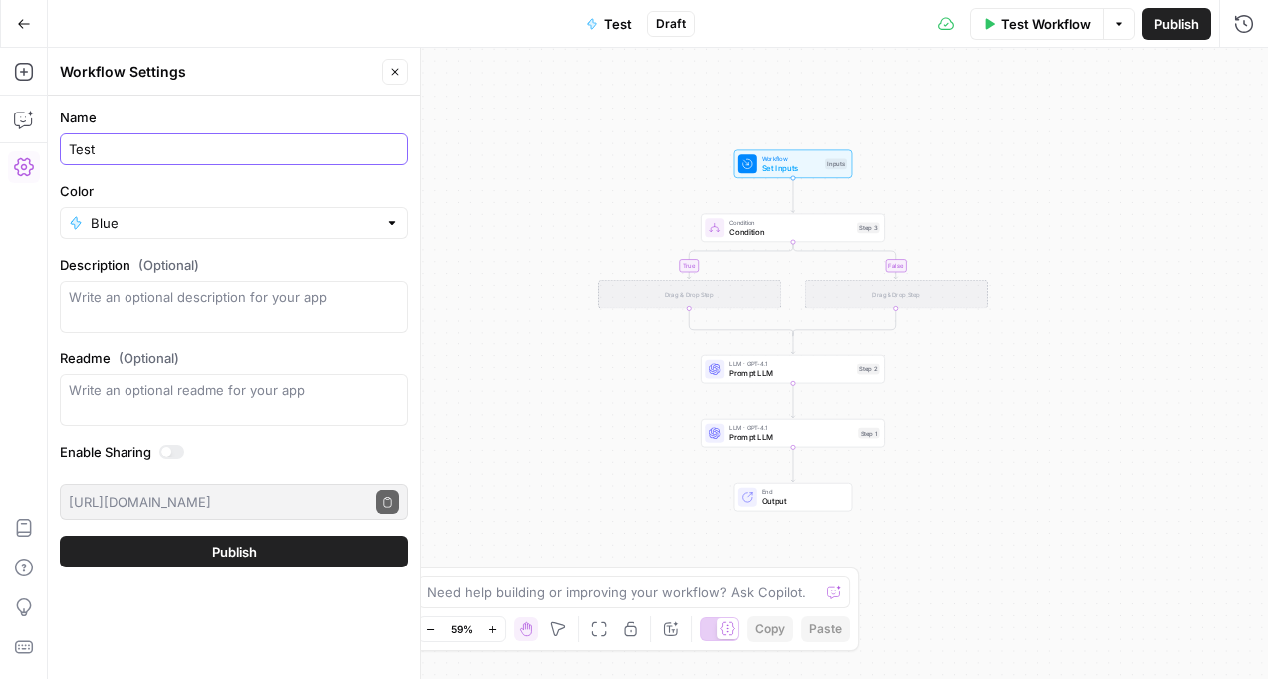
type input "Test"
click at [188, 556] on button "Publish" at bounding box center [234, 552] width 349 height 32
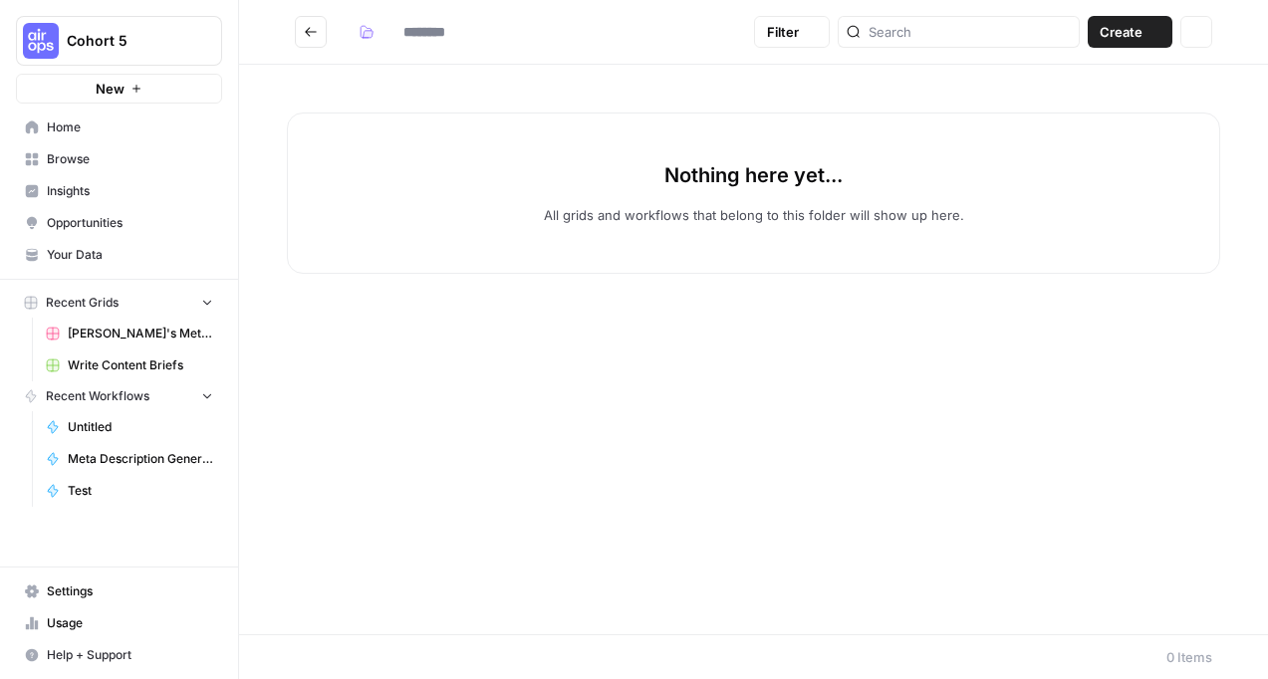
type input "**********"
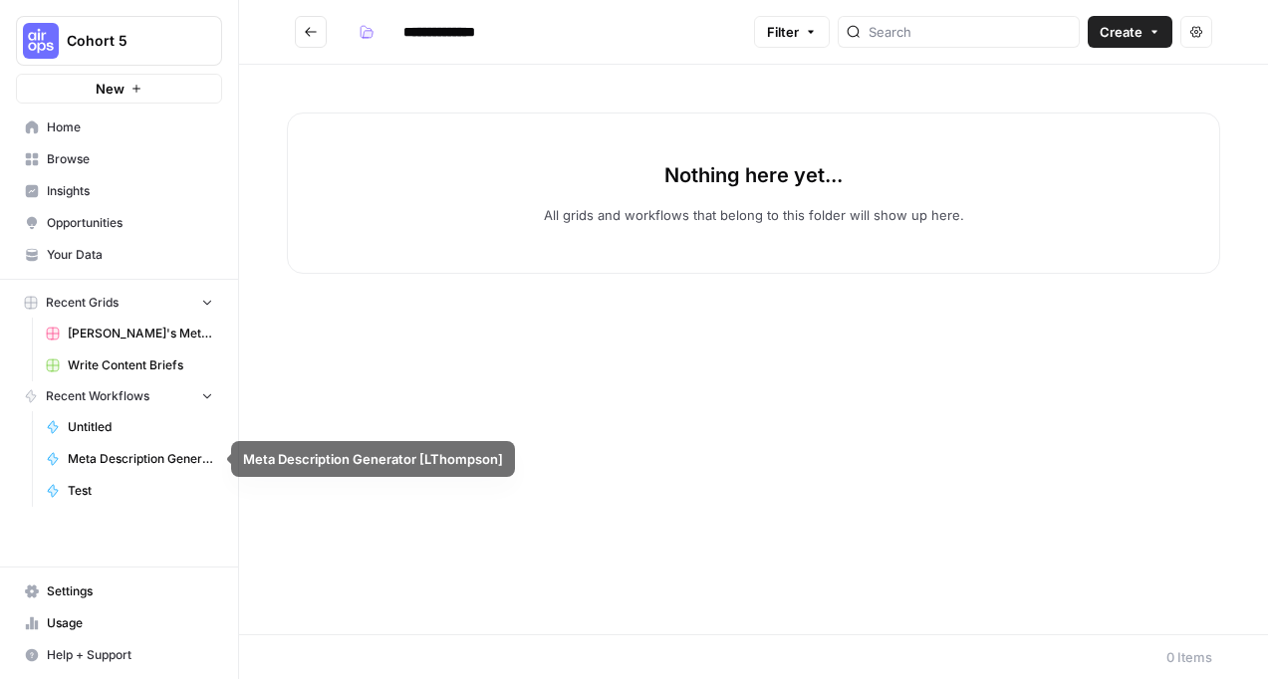
click at [111, 493] on span "Test" at bounding box center [140, 491] width 145 height 18
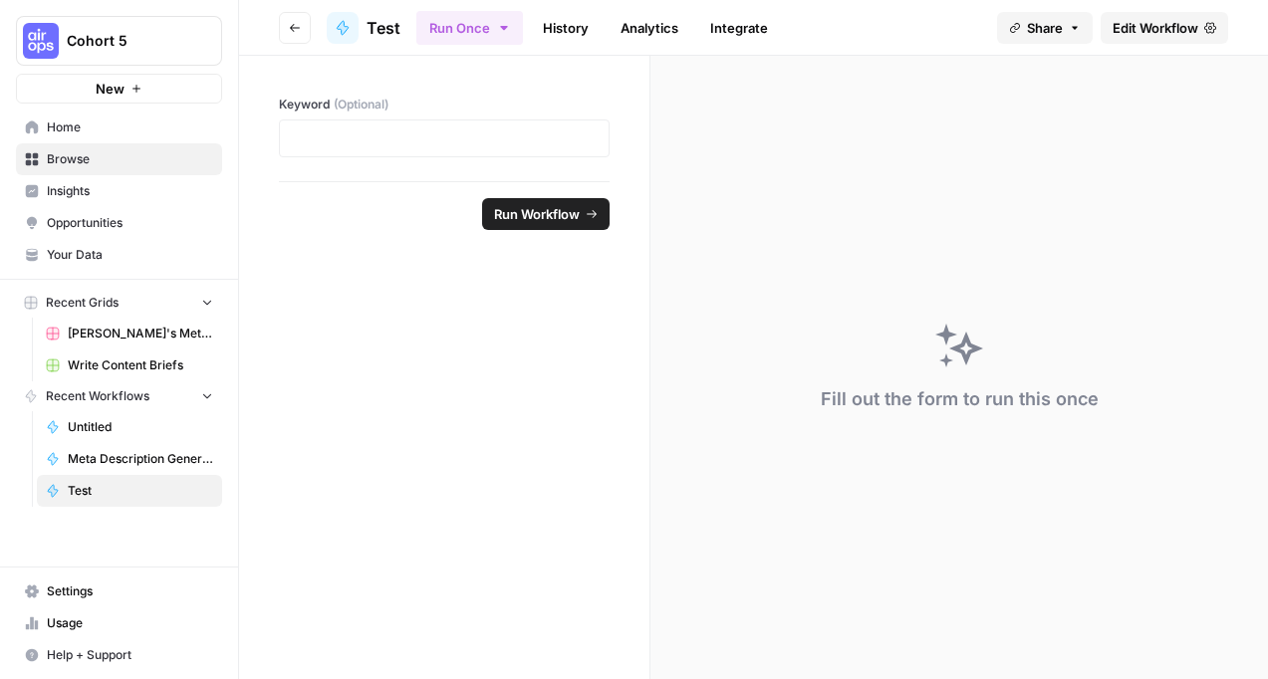
click at [154, 338] on span "[PERSON_NAME]'s Meta Description (Session 2 Homework: Grid)" at bounding box center [140, 334] width 145 height 18
